Goal: Task Accomplishment & Management: Manage account settings

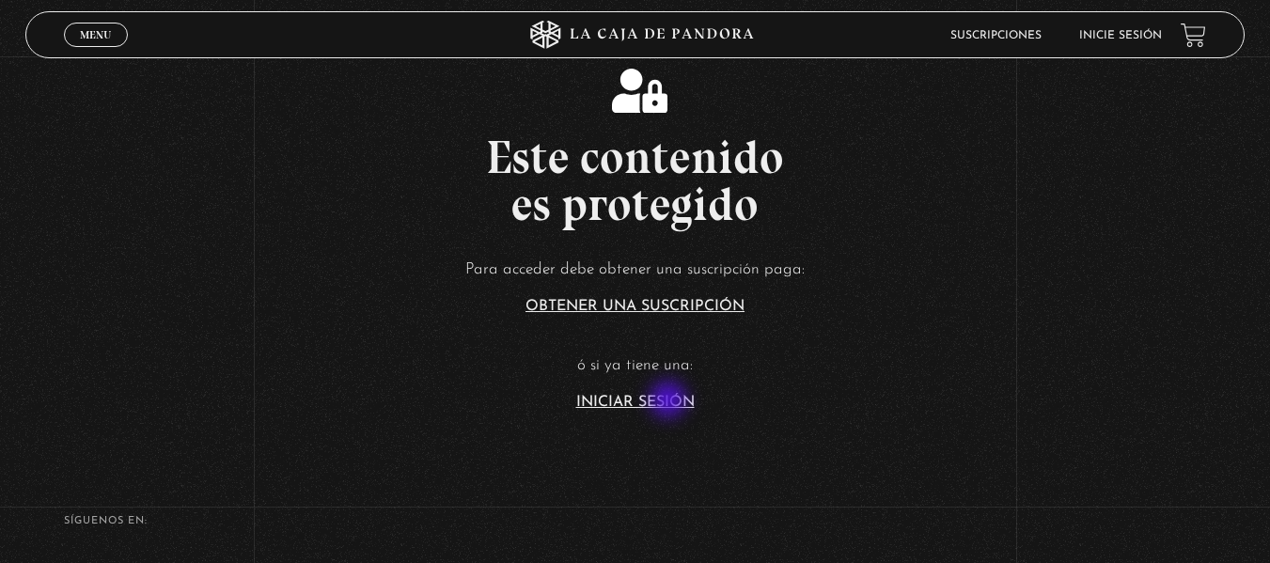
click at [670, 401] on link "Iniciar Sesión" at bounding box center [635, 402] width 118 height 15
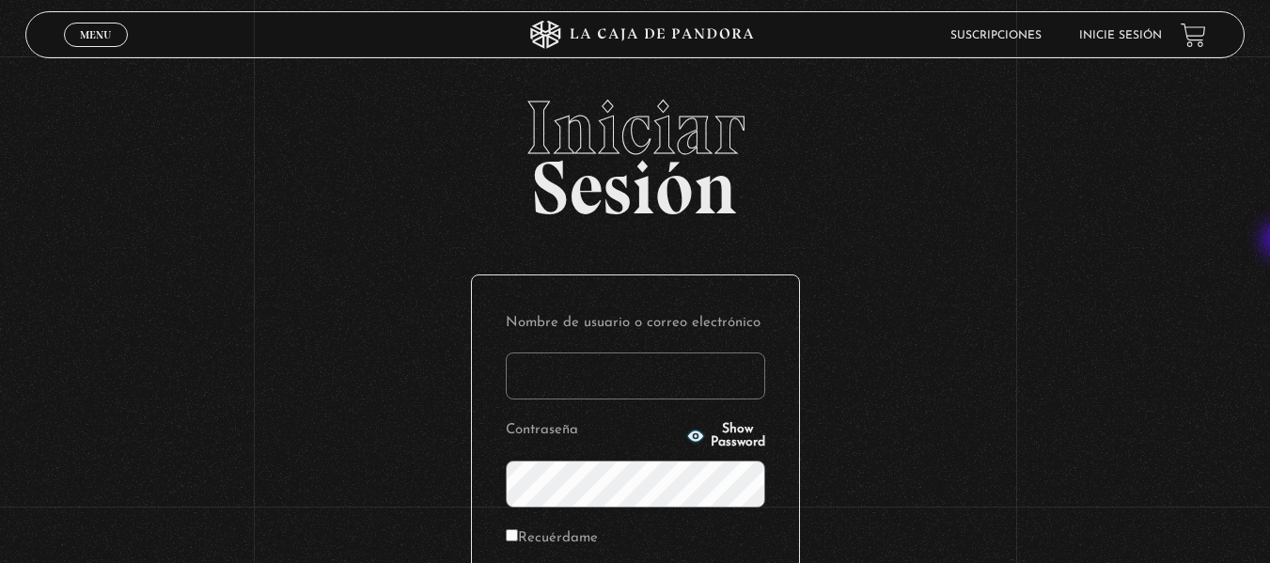
type input "Josheline19"
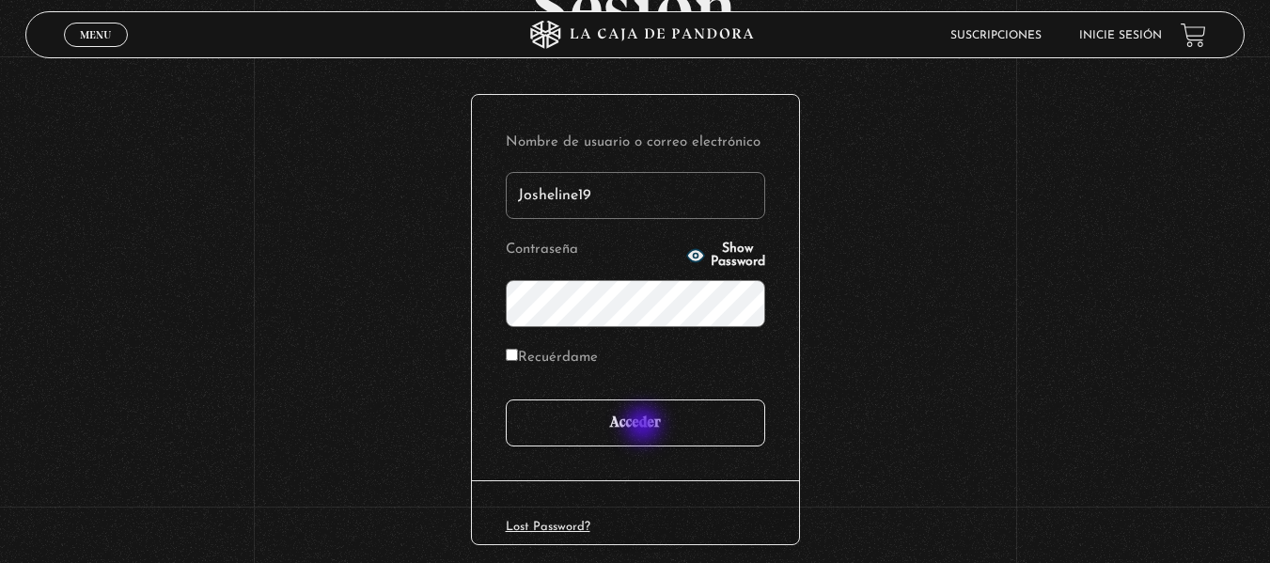
click at [645, 427] on input "Acceder" at bounding box center [635, 422] width 259 height 47
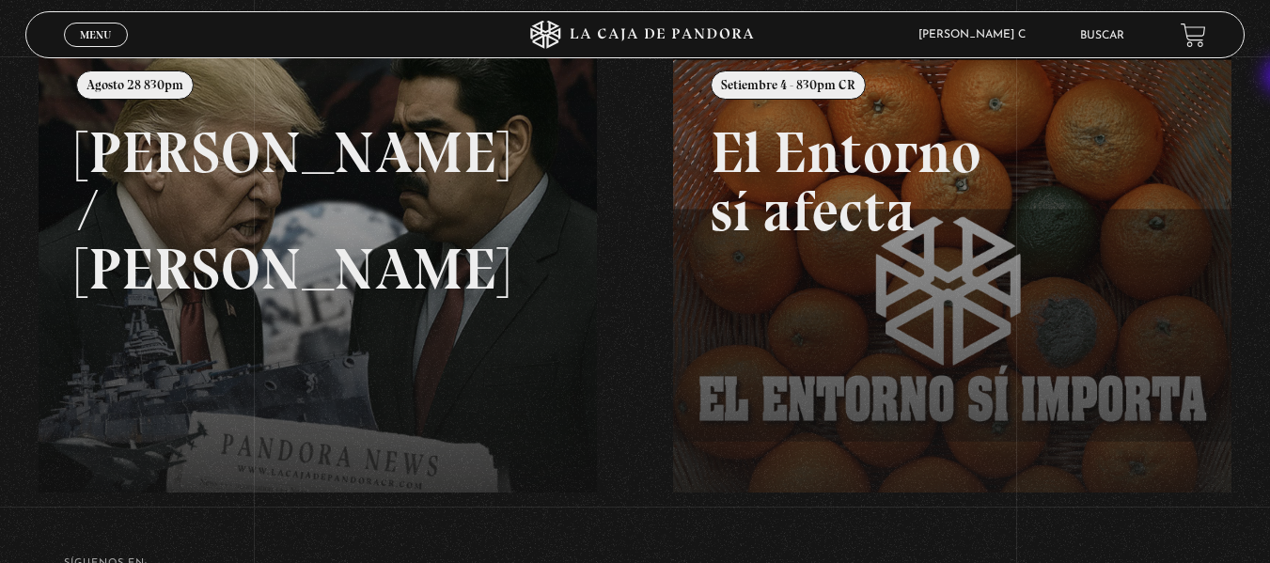
scroll to position [255, 0]
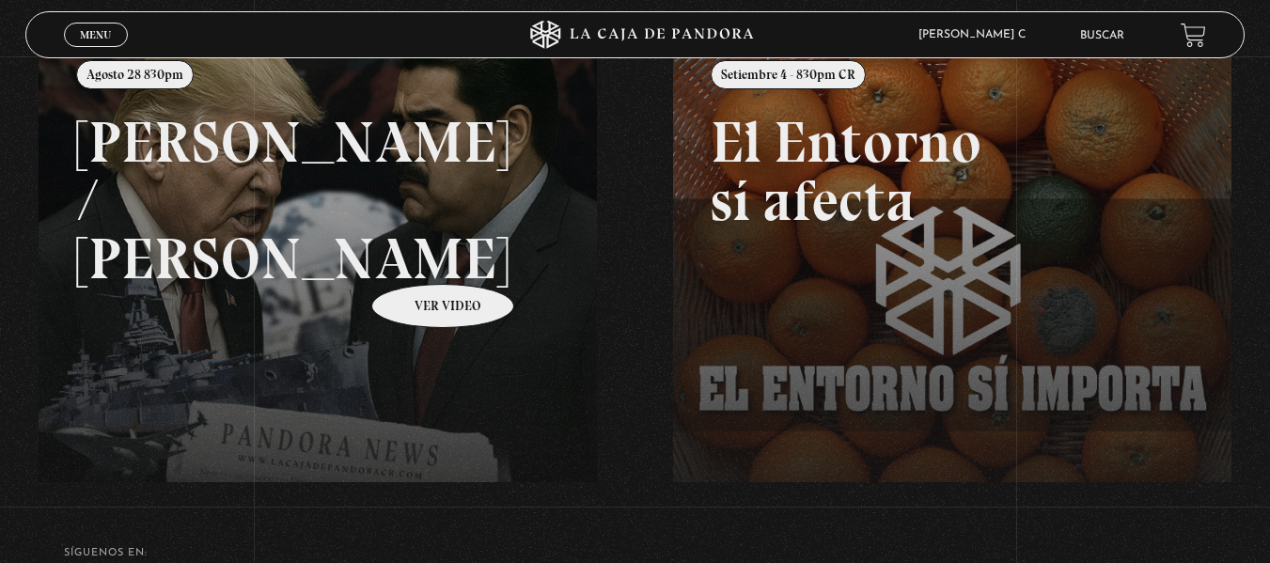
click at [418, 256] on link at bounding box center [674, 313] width 1270 height 563
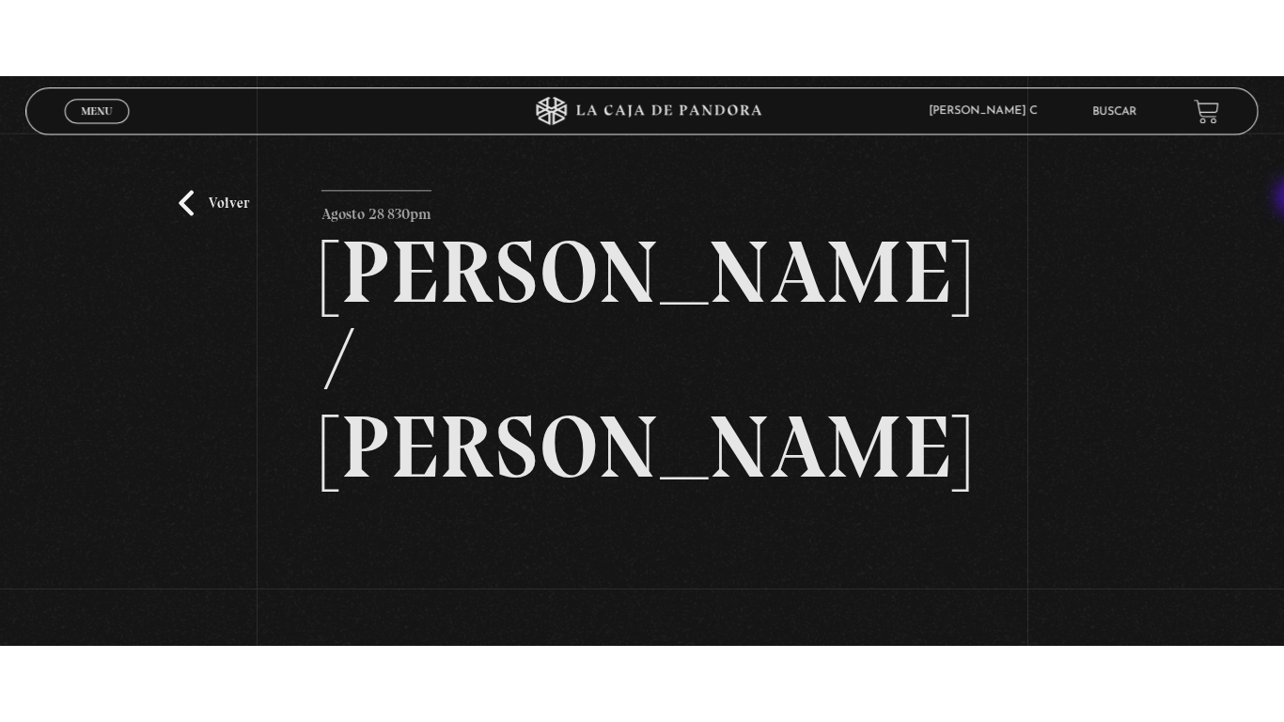
scroll to position [162, 0]
